Goal: Task Accomplishment & Management: Use online tool/utility

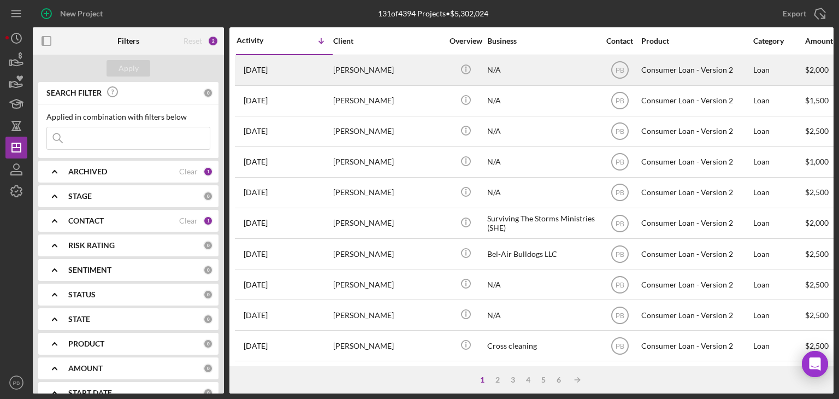
click at [366, 62] on div "[PERSON_NAME]" at bounding box center [387, 70] width 109 height 29
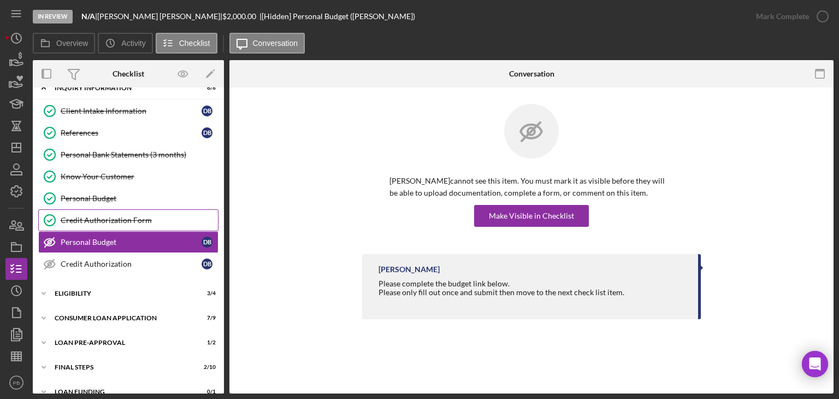
scroll to position [28, 0]
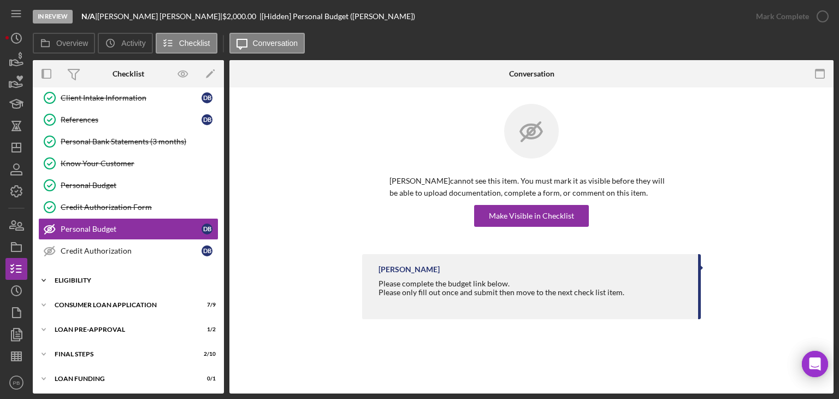
click at [81, 277] on div "Eligibility" at bounding box center [133, 280] width 156 height 7
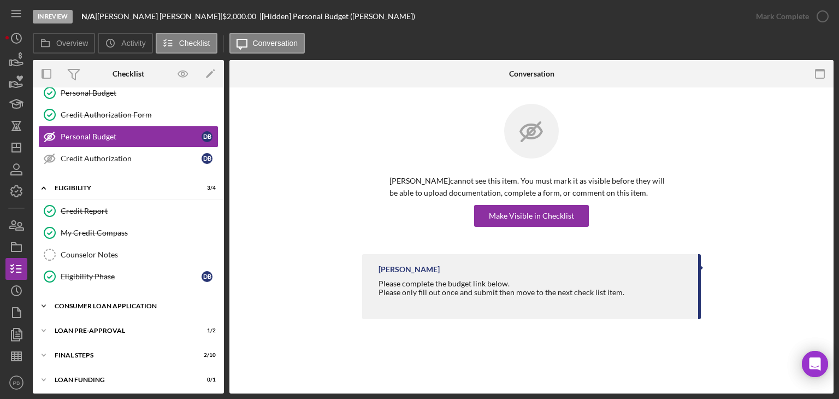
click at [98, 307] on div "Icon/Expander Consumer Loan Application 7 / 9" at bounding box center [128, 306] width 191 height 22
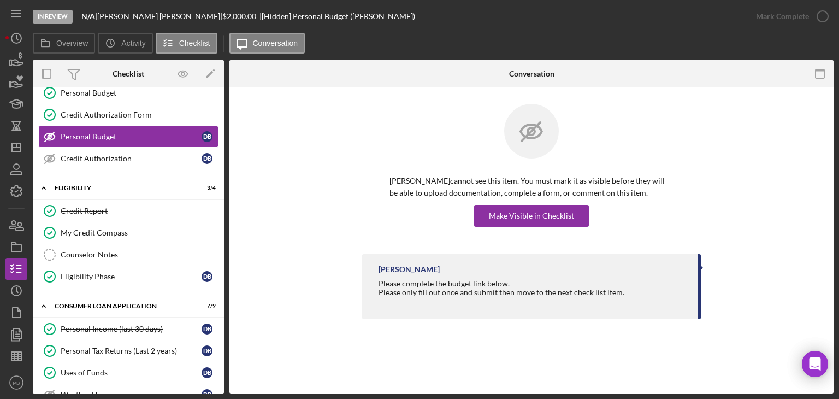
scroll to position [321, 0]
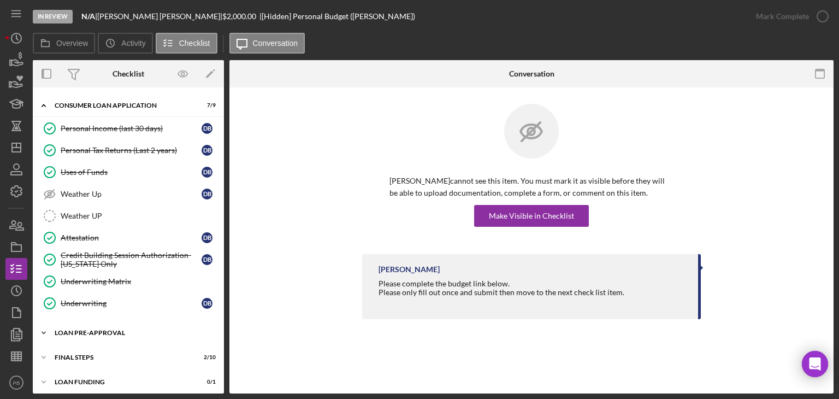
click at [90, 333] on div "Icon/Expander Loan Pre-Approval 1 / 2" at bounding box center [128, 333] width 191 height 22
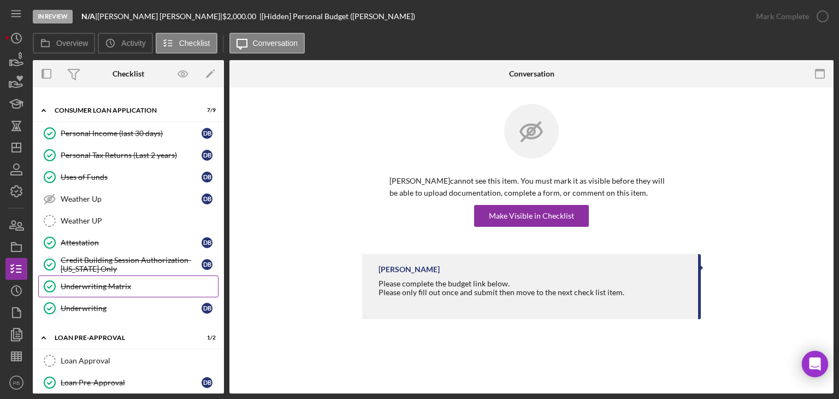
scroll to position [371, 0]
